Goal: Navigation & Orientation: Find specific page/section

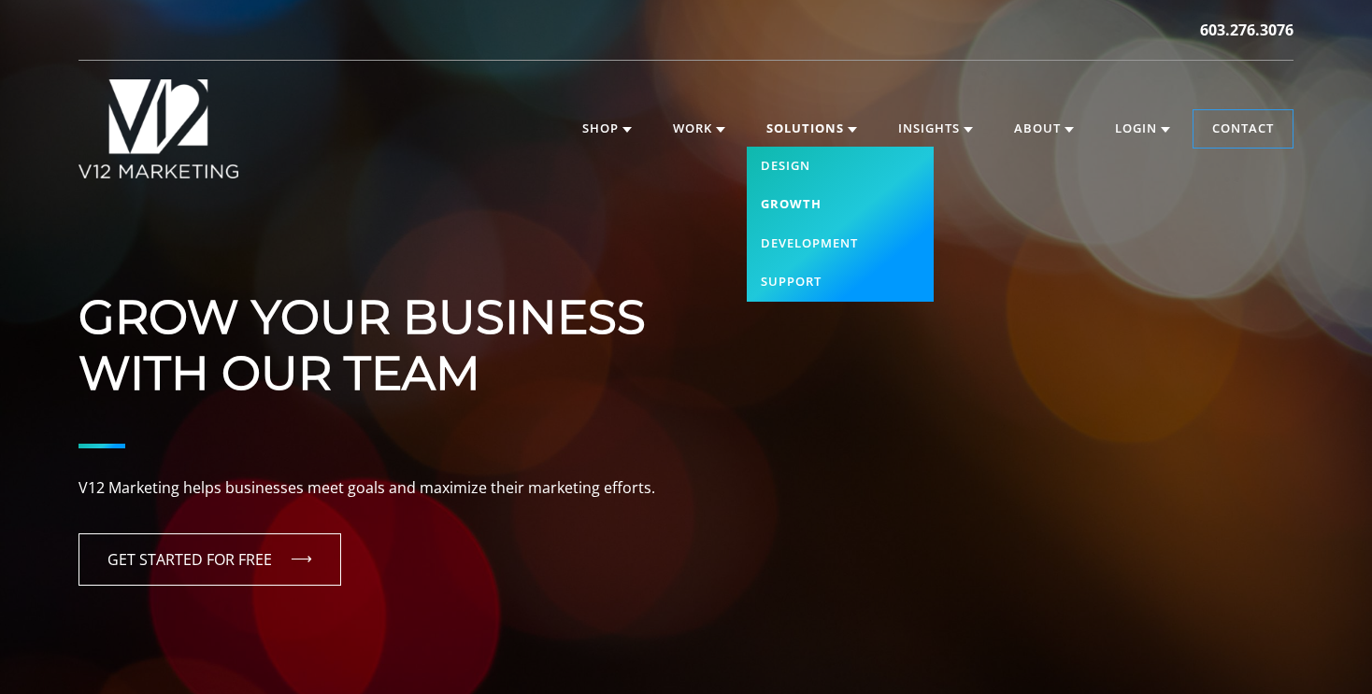
click at [796, 202] on link "Growth" at bounding box center [840, 204] width 187 height 39
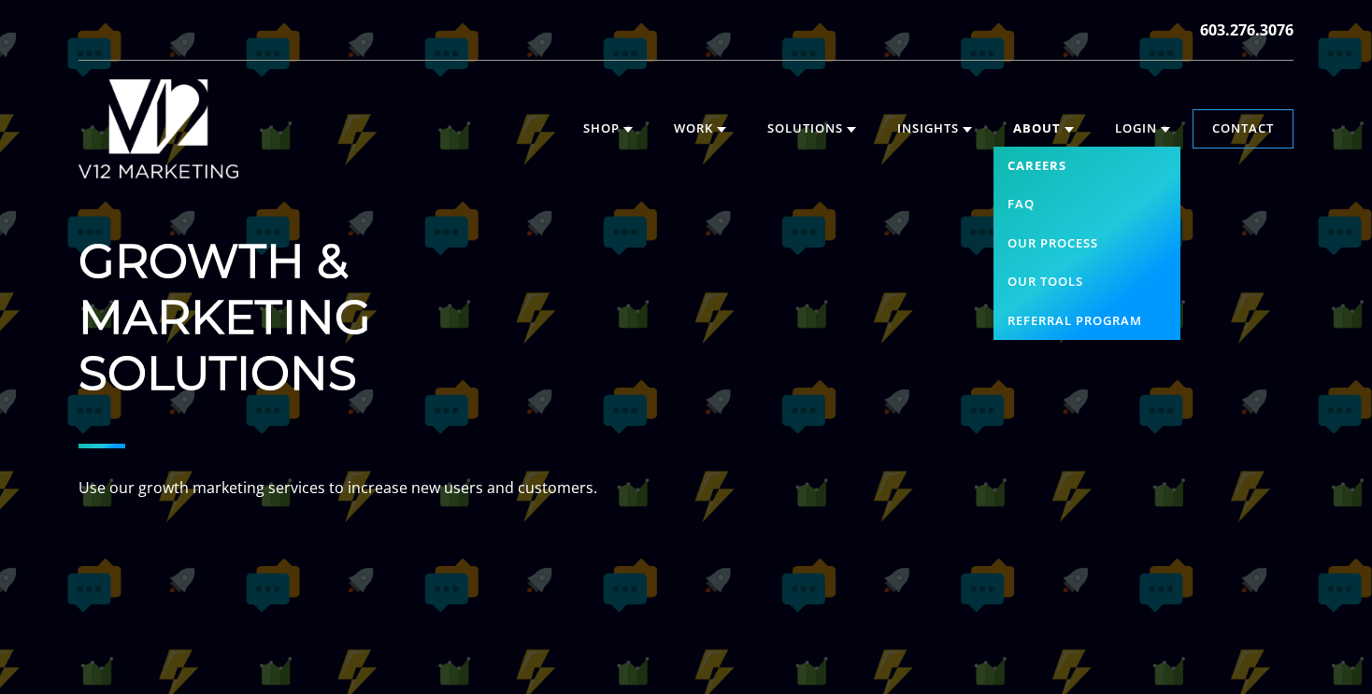
click at [1037, 168] on link "Careers" at bounding box center [1086, 166] width 187 height 39
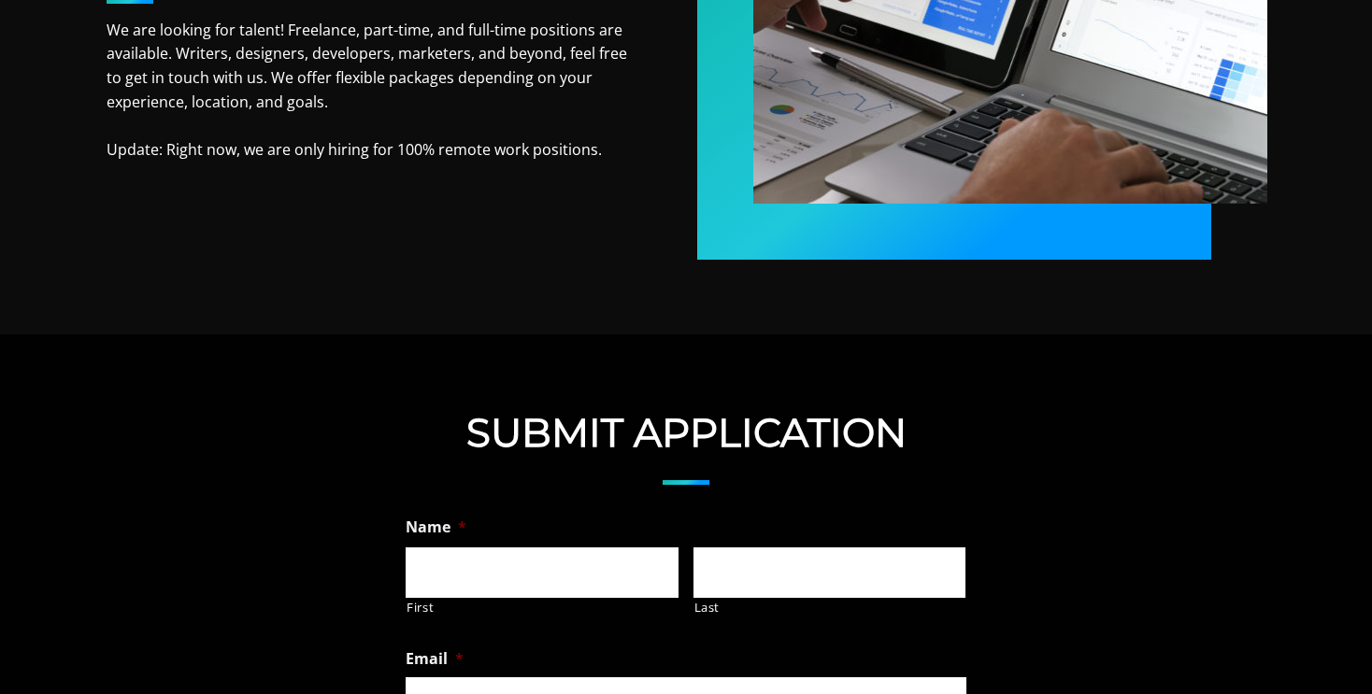
scroll to position [603, 0]
